Goal: Information Seeking & Learning: Learn about a topic

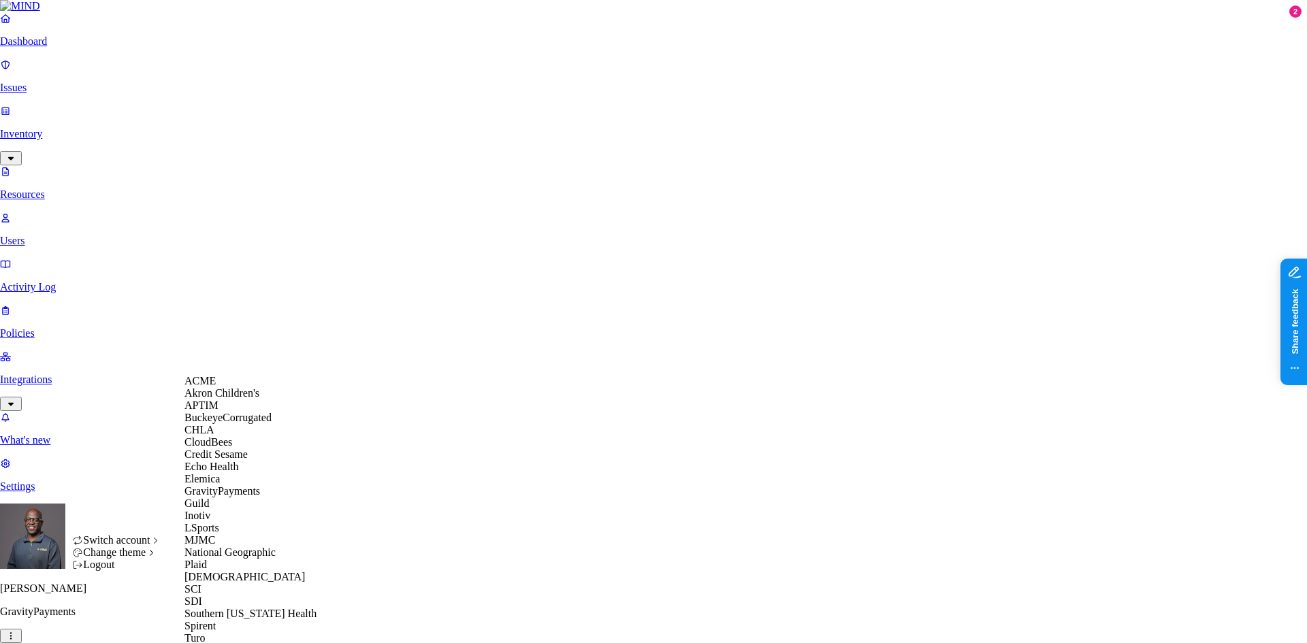
click at [228, 472] on span "Echo Health" at bounding box center [211, 467] width 54 height 12
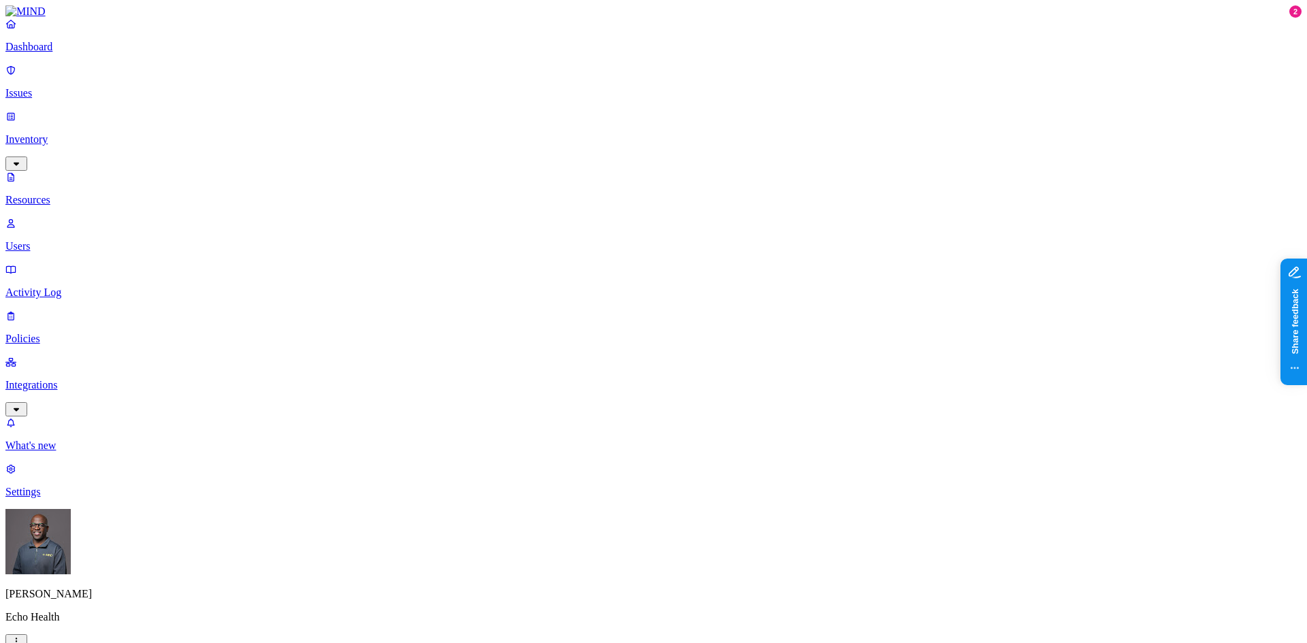
click at [48, 53] on p "Dashboard" at bounding box center [653, 47] width 1296 height 12
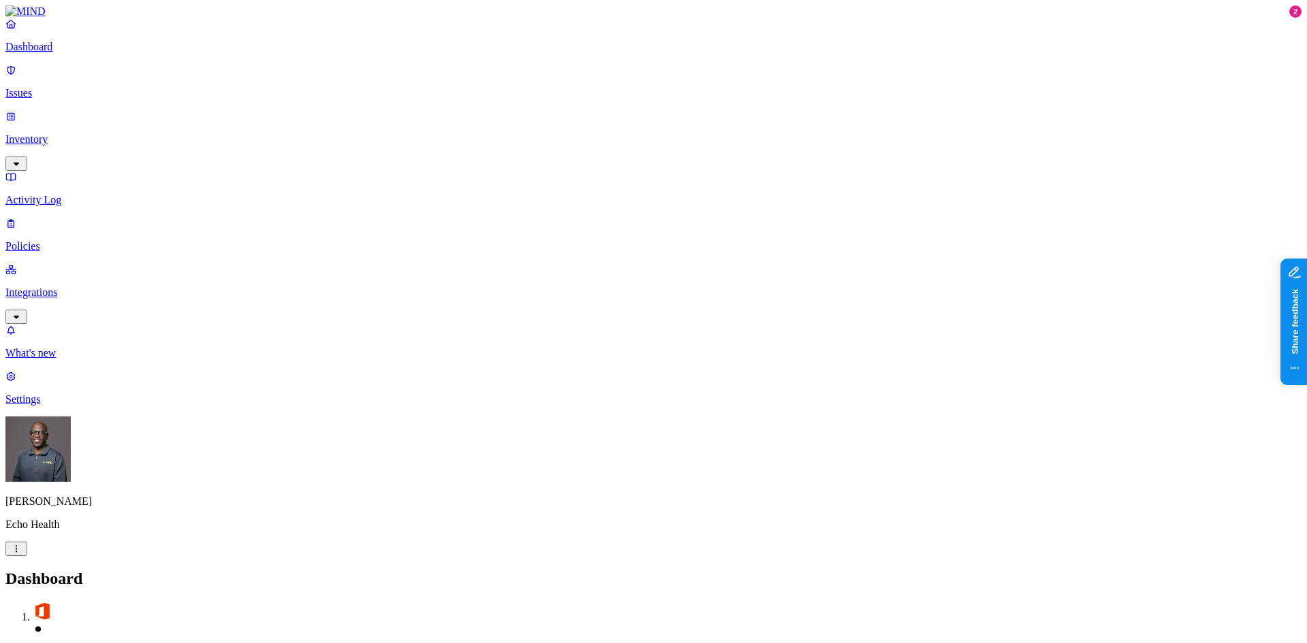
click at [51, 133] on p "Inventory" at bounding box center [653, 139] width 1296 height 12
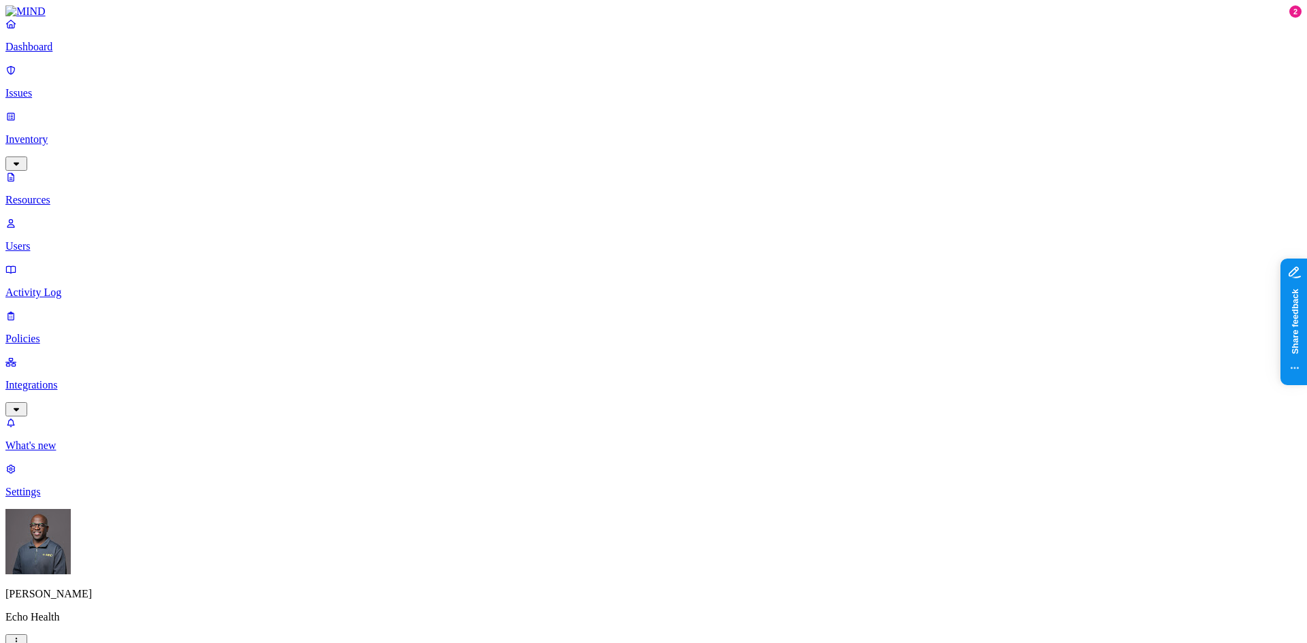
click at [41, 87] on p "Issues" at bounding box center [653, 93] width 1296 height 12
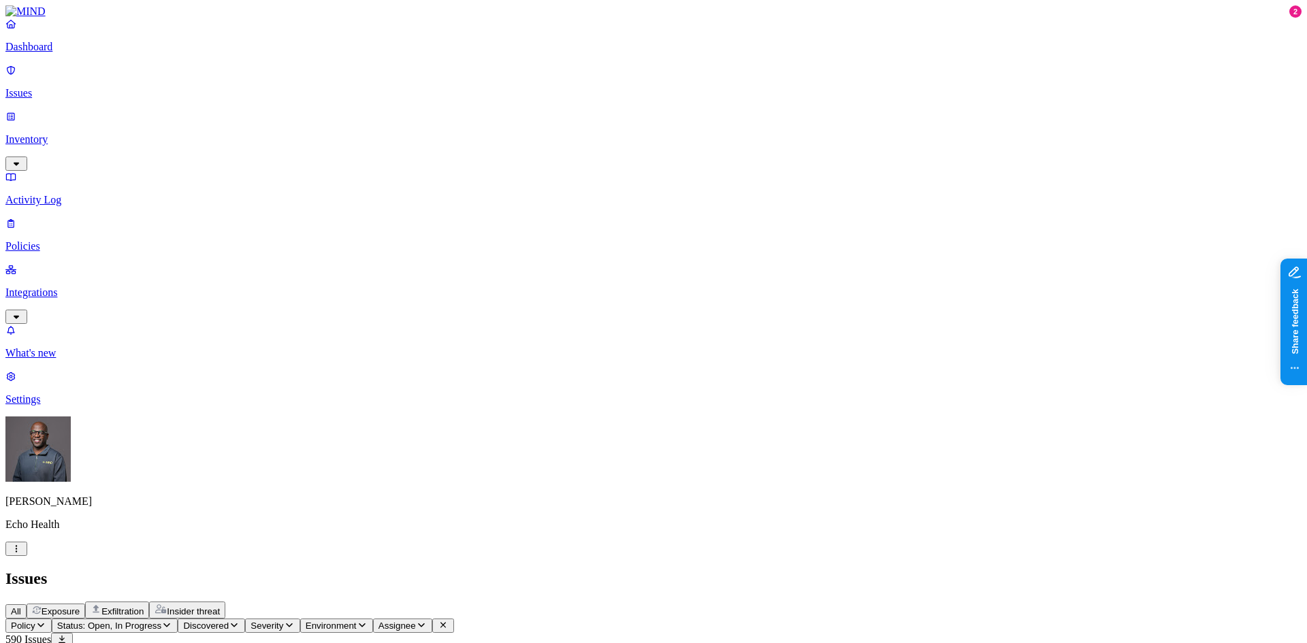
click at [46, 621] on icon "button" at bounding box center [40, 625] width 11 height 9
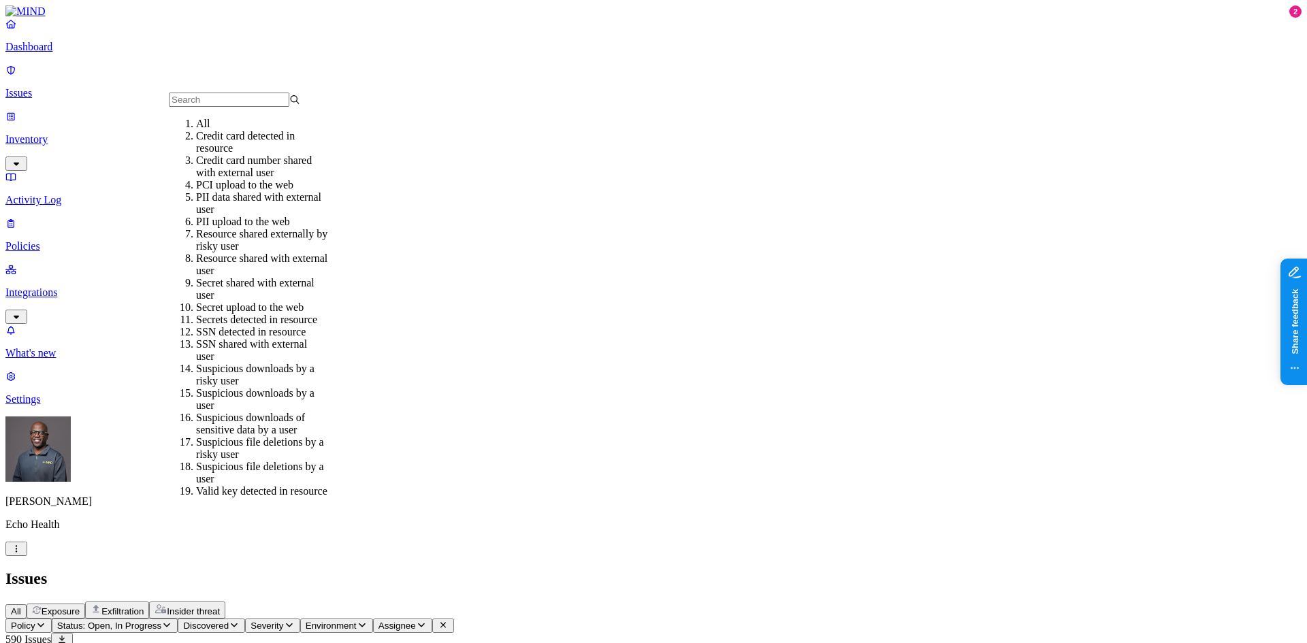
scroll to position [135, 0]
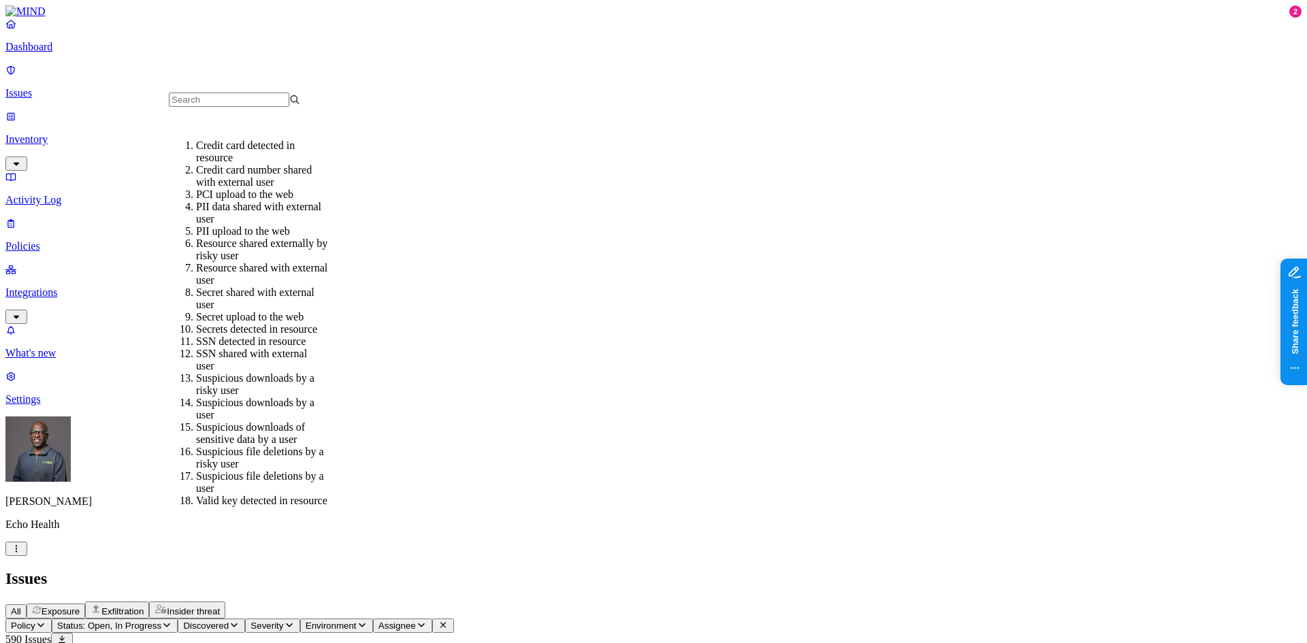
click at [257, 323] on div "Secrets detected in resource" at bounding box center [261, 329] width 131 height 12
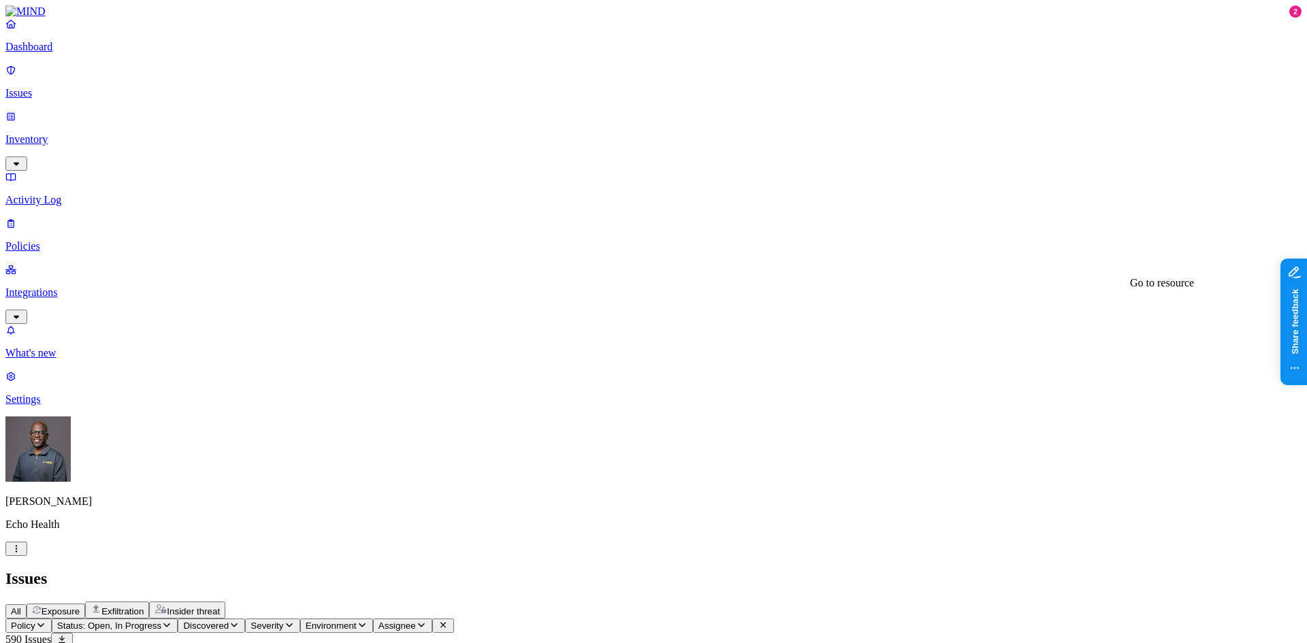
drag, startPoint x: 785, startPoint y: 109, endPoint x: 894, endPoint y: 110, distance: 108.9
